Goal: Task Accomplishment & Management: Manage account settings

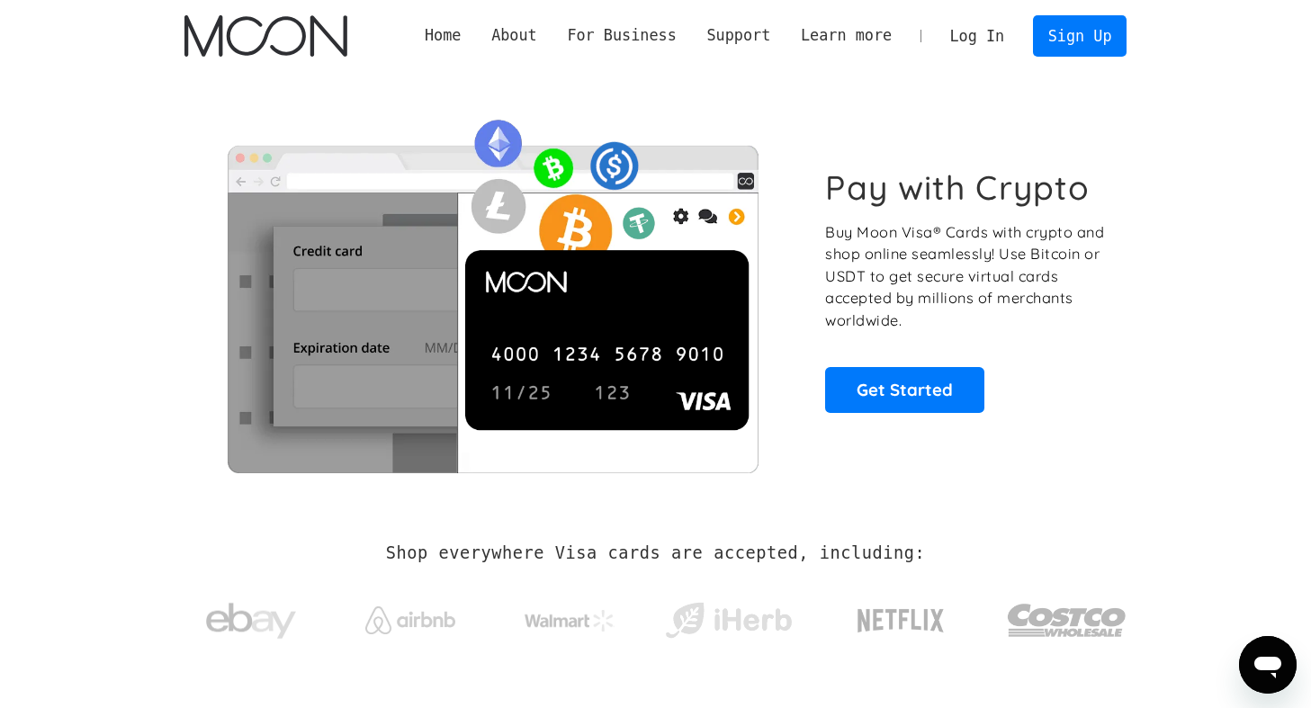
click at [978, 40] on link "Log In" at bounding box center [977, 36] width 85 height 40
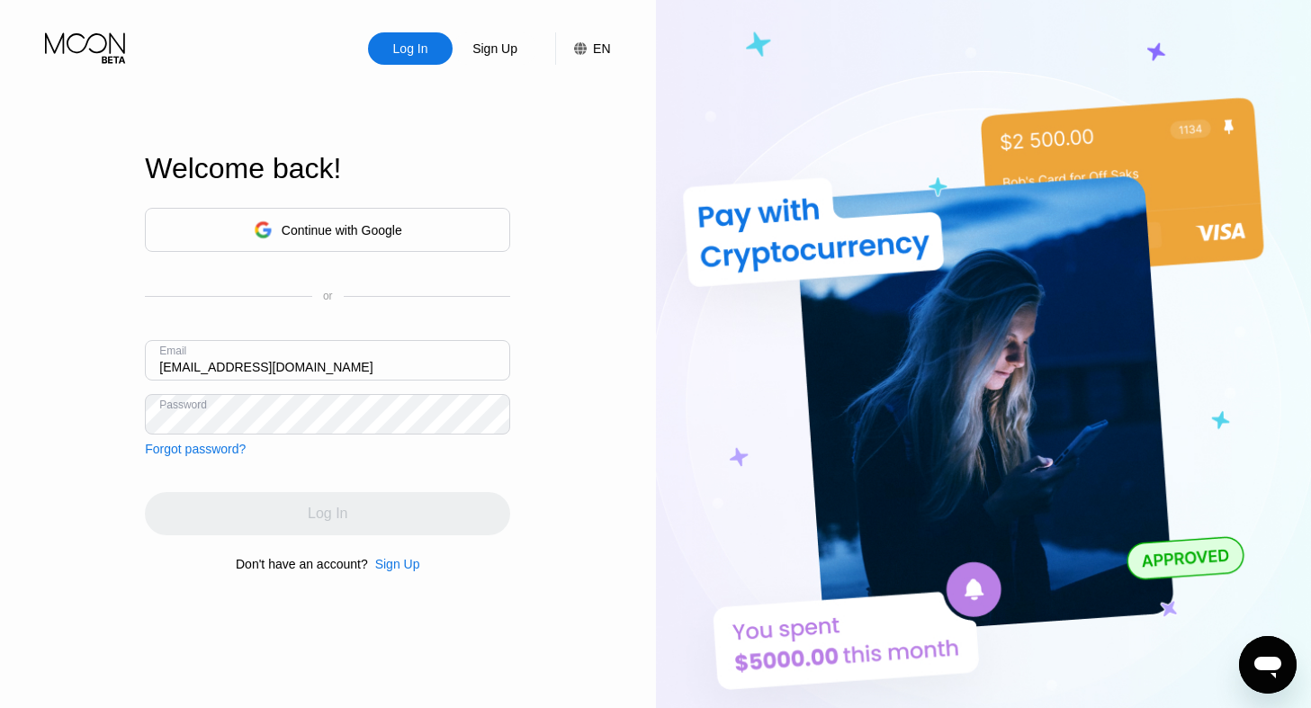
click at [326, 226] on div "Continue with Google" at bounding box center [342, 230] width 121 height 14
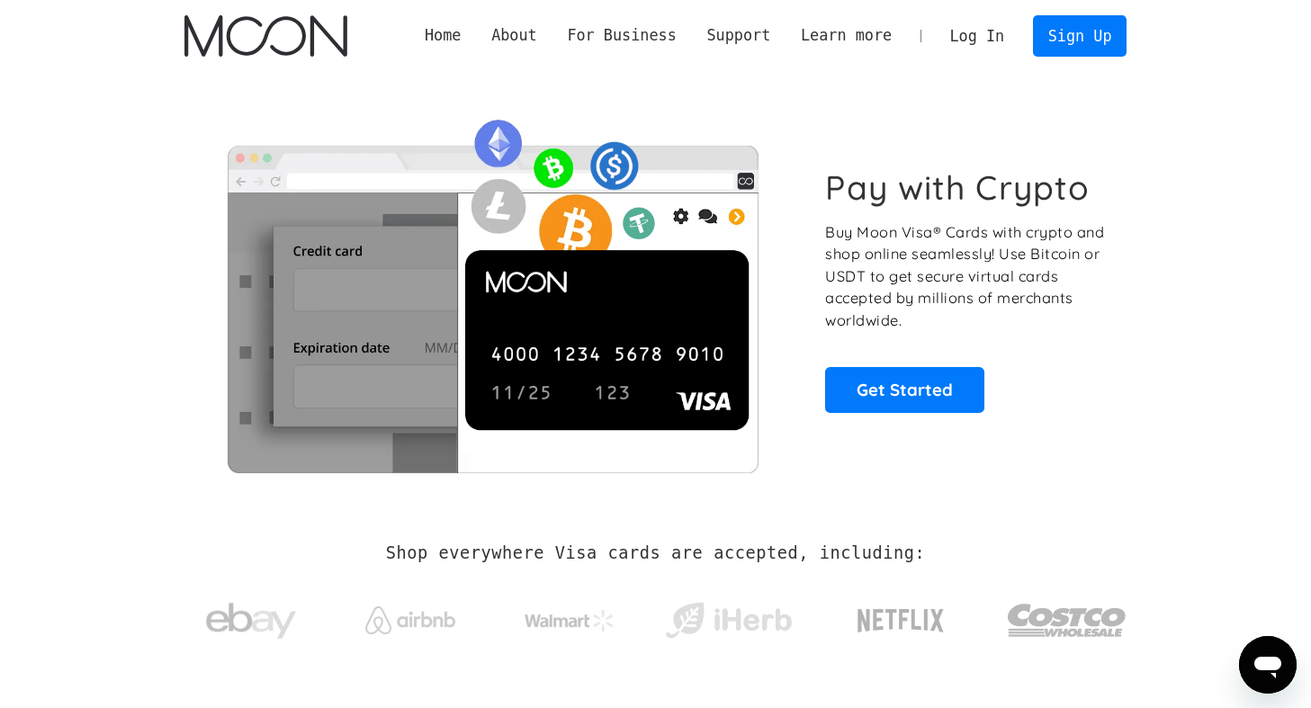
click at [979, 25] on link "Log In" at bounding box center [977, 36] width 85 height 40
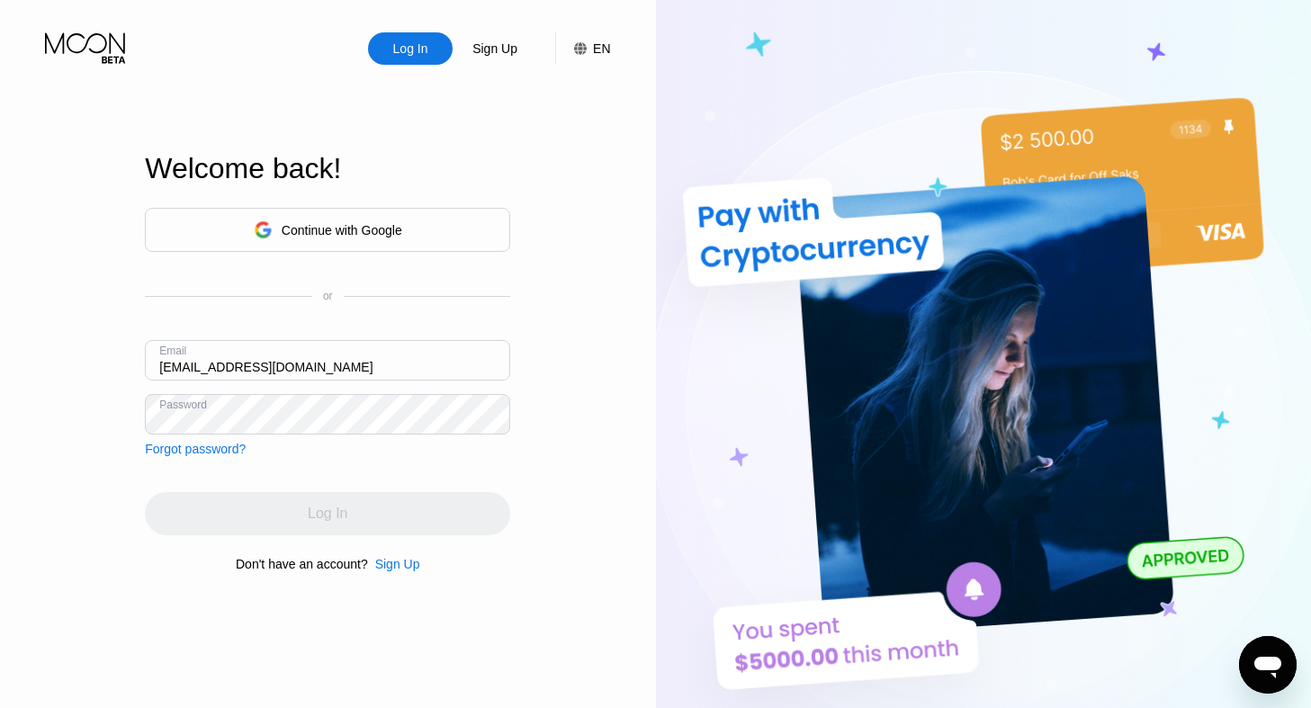
click at [425, 367] on input "gjovanni6@gmail.com" at bounding box center [327, 360] width 365 height 41
click at [355, 363] on input "gjovanni6@gmail.com" at bounding box center [327, 360] width 365 height 41
